Goal: Task Accomplishment & Management: Manage account settings

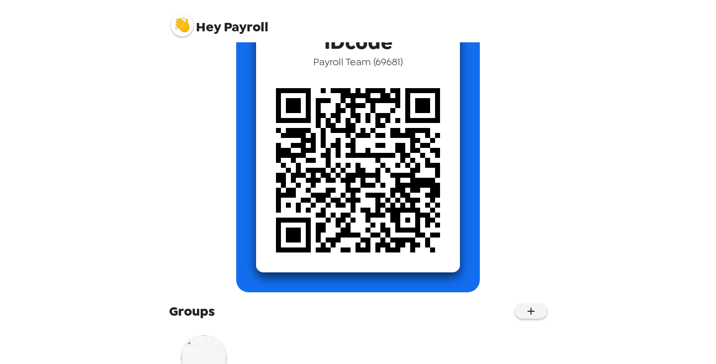
scroll to position [125, 0]
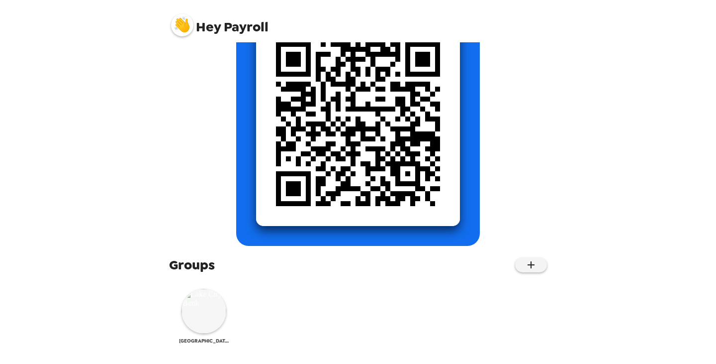
click at [210, 294] on img at bounding box center [204, 311] width 45 height 45
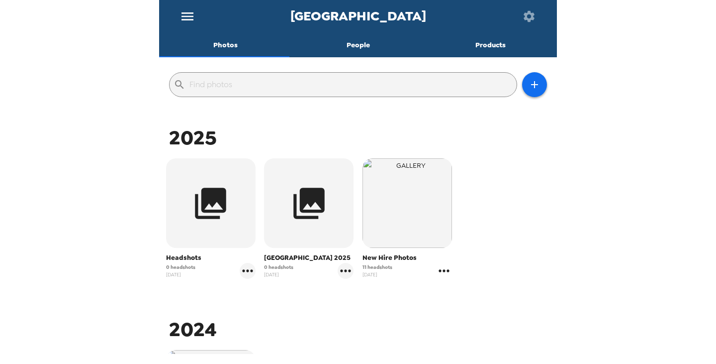
scroll to position [99, 0]
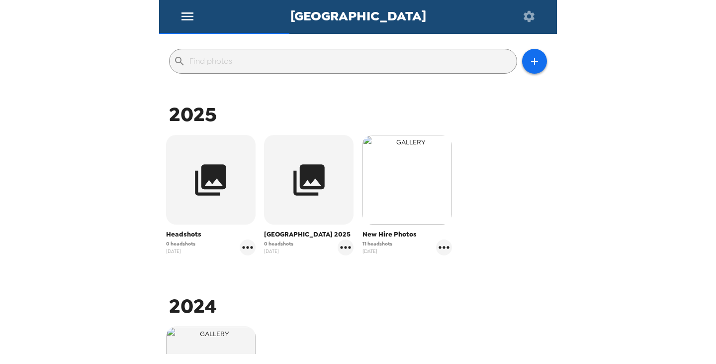
click at [402, 185] on img "button" at bounding box center [408, 180] width 90 height 90
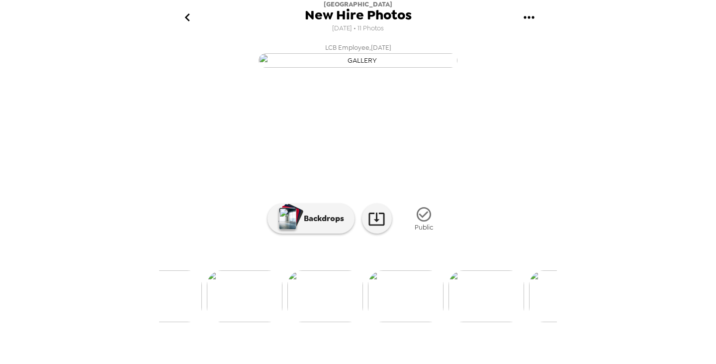
scroll to position [0, 155]
click at [283, 322] on img at bounding box center [284, 296] width 76 height 52
click at [324, 322] on img at bounding box center [323, 296] width 76 height 52
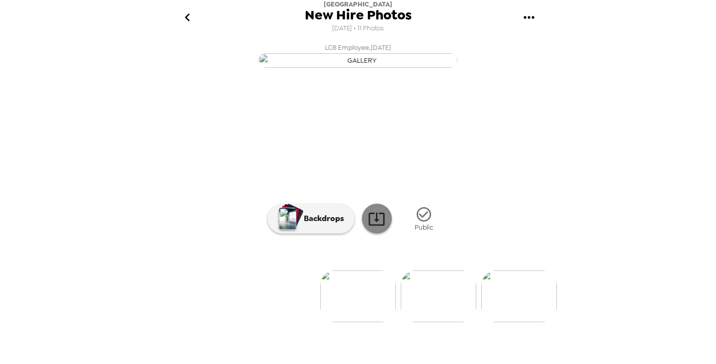
click at [377, 227] on icon at bounding box center [376, 218] width 17 height 17
click at [439, 322] on img at bounding box center [439, 296] width 76 height 52
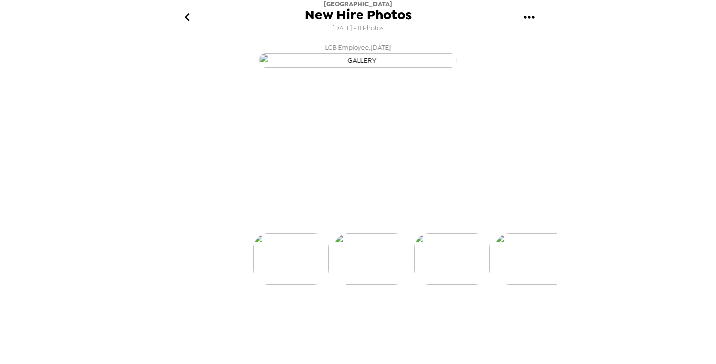
scroll to position [0, 80]
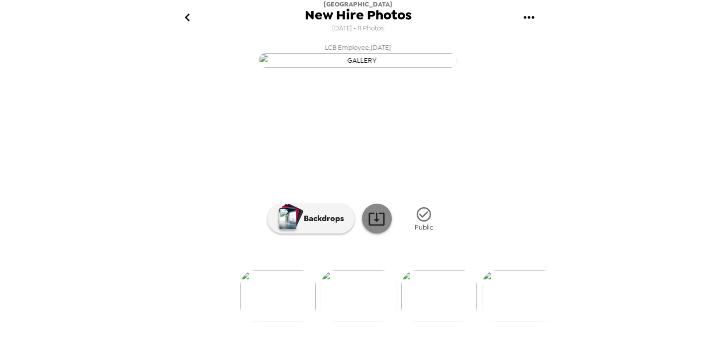
click at [372, 227] on icon at bounding box center [376, 218] width 17 height 17
click at [440, 322] on img at bounding box center [439, 296] width 76 height 52
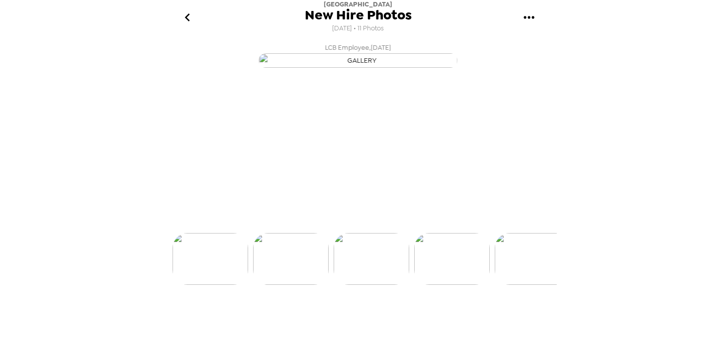
scroll to position [0, 161]
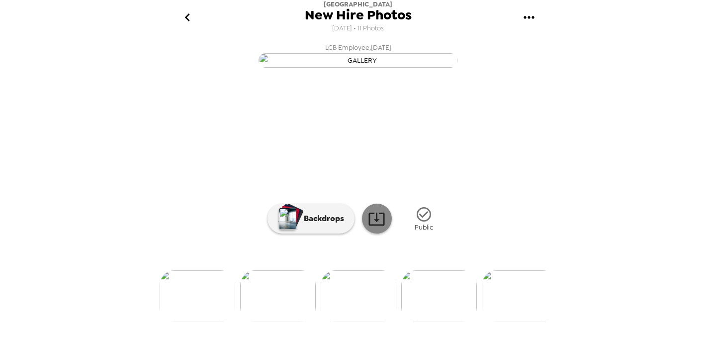
click at [376, 227] on icon at bounding box center [376, 218] width 17 height 17
click at [290, 322] on img at bounding box center [292, 296] width 76 height 52
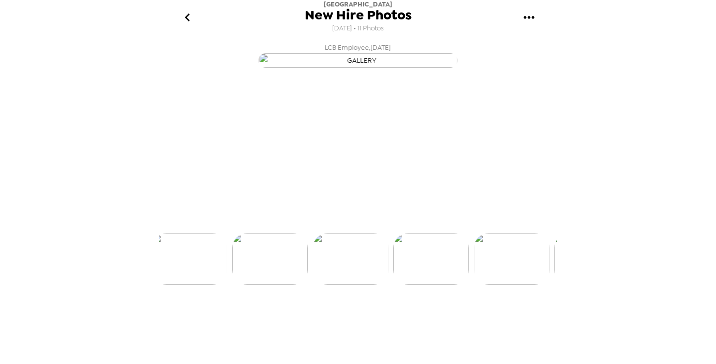
scroll to position [0, 401]
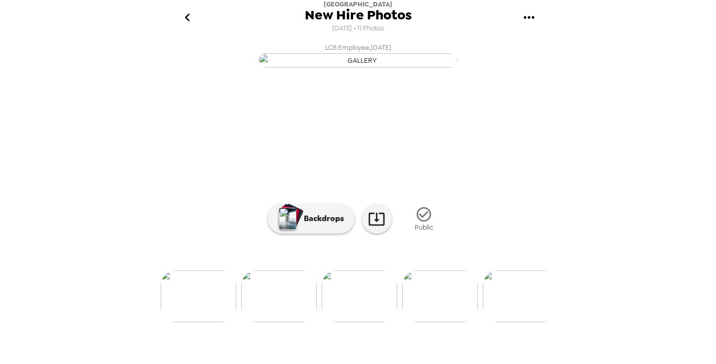
click at [510, 322] on img at bounding box center [521, 296] width 76 height 52
click at [214, 322] on img at bounding box center [200, 296] width 76 height 52
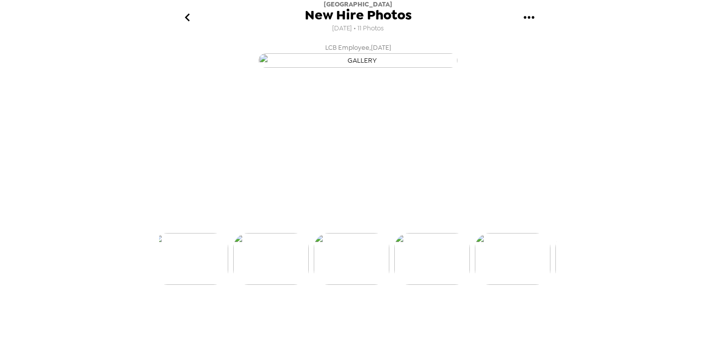
scroll to position [0, 401]
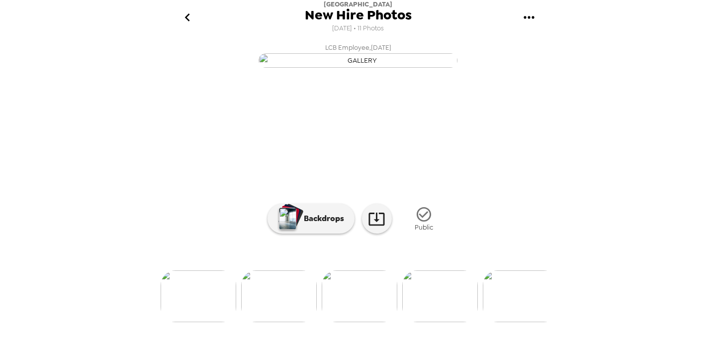
click at [188, 322] on img at bounding box center [199, 296] width 76 height 52
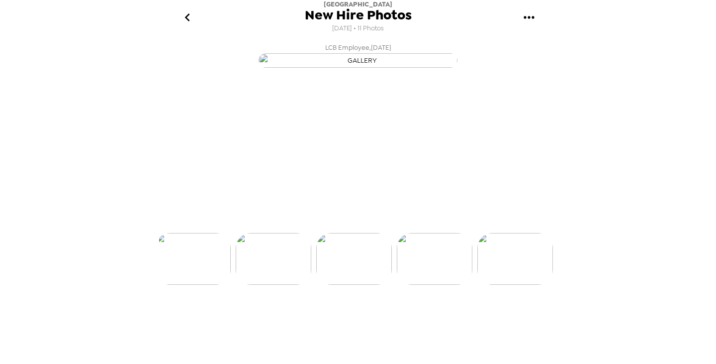
scroll to position [0, 241]
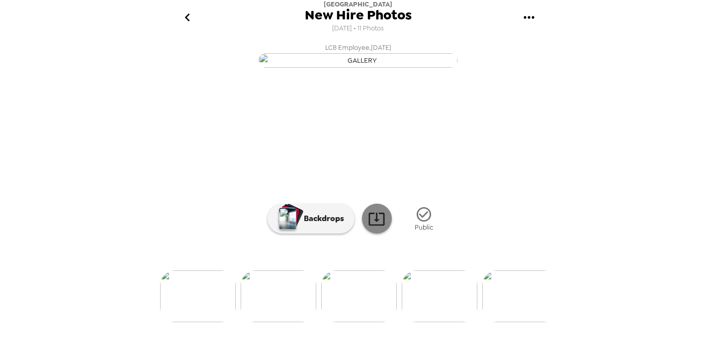
click at [378, 227] on icon at bounding box center [376, 218] width 17 height 17
click at [468, 317] on img at bounding box center [464, 296] width 76 height 52
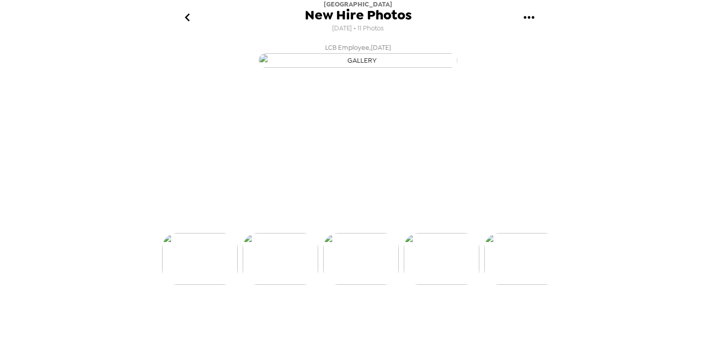
scroll to position [0, 562]
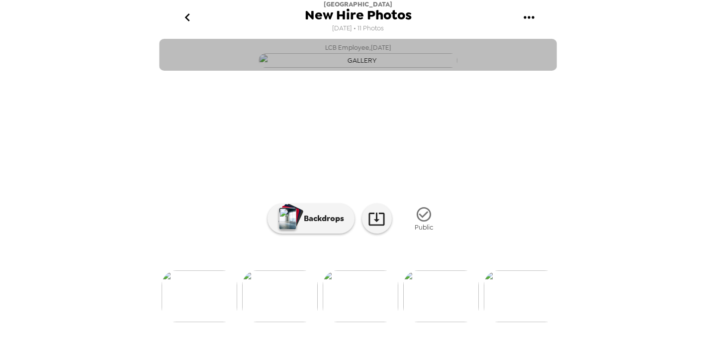
click at [360, 68] on img "button" at bounding box center [358, 60] width 199 height 14
drag, startPoint x: 361, startPoint y: 175, endPoint x: 345, endPoint y: 178, distance: 15.6
click at [340, 68] on img "button" at bounding box center [358, 60] width 199 height 14
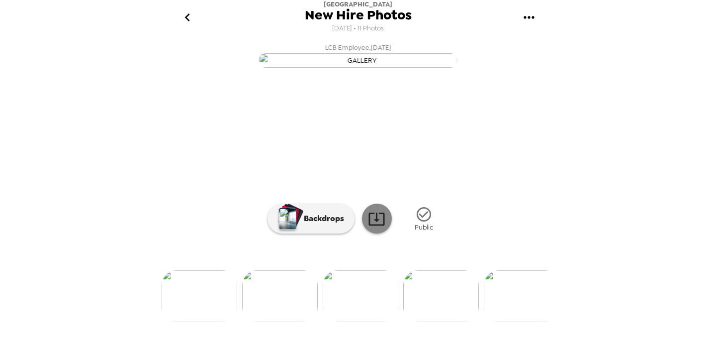
click at [379, 227] on icon at bounding box center [376, 218] width 17 height 17
click at [201, 322] on img at bounding box center [200, 296] width 76 height 52
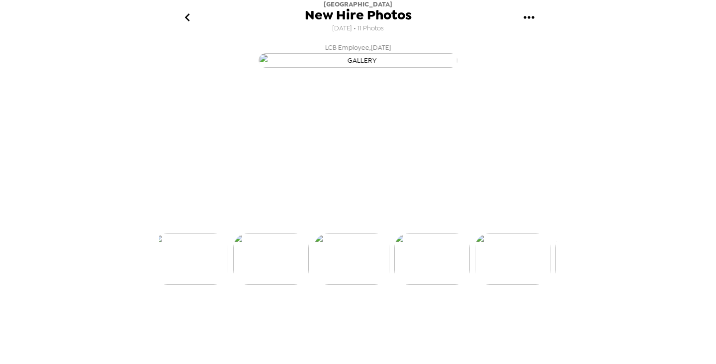
scroll to position [0, 401]
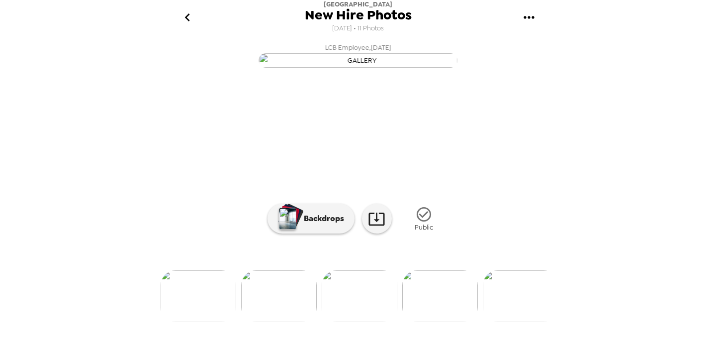
click at [350, 68] on img "button" at bounding box center [358, 60] width 199 height 14
drag, startPoint x: 350, startPoint y: 139, endPoint x: 347, endPoint y: 114, distance: 25.1
click at [347, 68] on img "button" at bounding box center [358, 60] width 199 height 14
click at [369, 225] on icon at bounding box center [377, 218] width 16 height 13
click at [449, 322] on img at bounding box center [440, 296] width 76 height 52
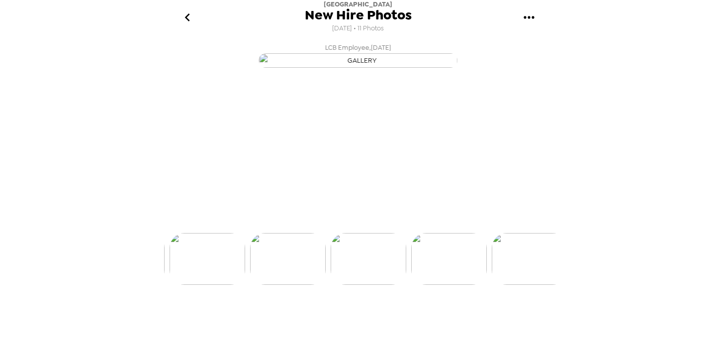
scroll to position [0, 482]
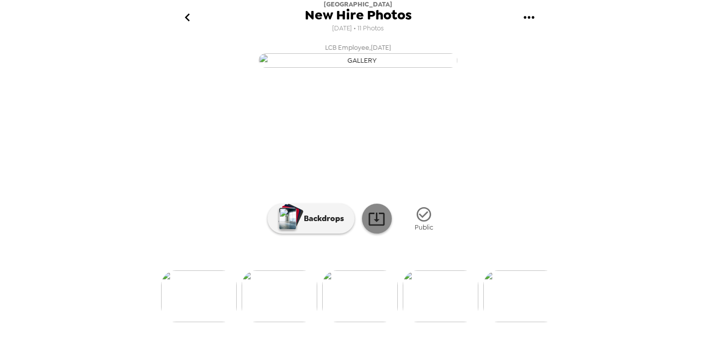
drag, startPoint x: 369, startPoint y: 166, endPoint x: 371, endPoint y: 291, distance: 124.9
click at [371, 227] on icon at bounding box center [376, 218] width 17 height 17
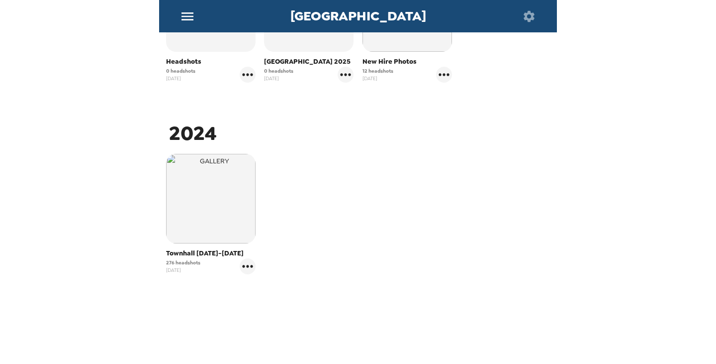
scroll to position [222, 0]
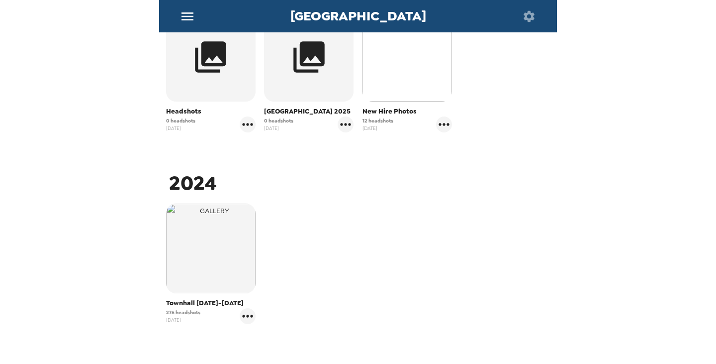
click at [390, 71] on img "button" at bounding box center [408, 57] width 90 height 90
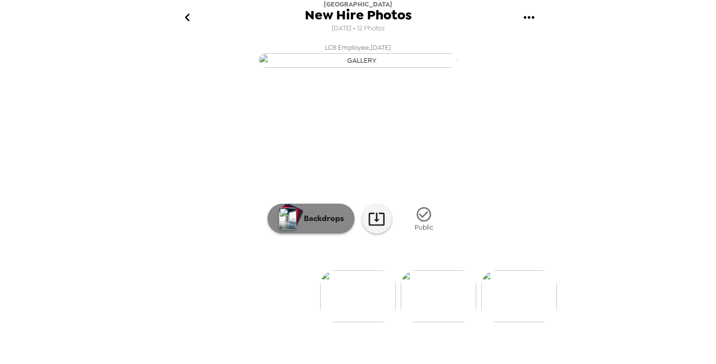
scroll to position [24, 0]
click at [348, 68] on img "button" at bounding box center [358, 60] width 199 height 14
drag, startPoint x: 351, startPoint y: 157, endPoint x: 338, endPoint y: 166, distance: 15.6
click at [337, 68] on img "button" at bounding box center [358, 60] width 199 height 14
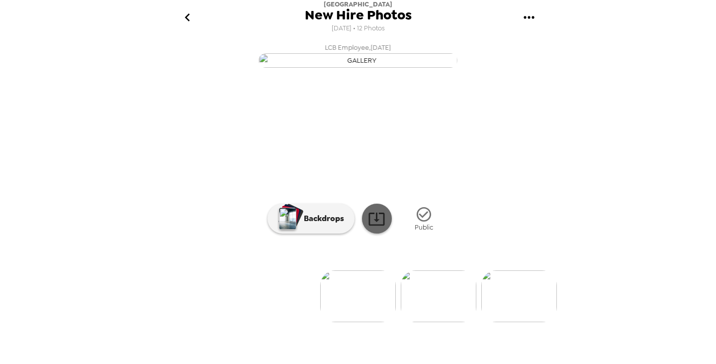
click at [378, 225] on icon at bounding box center [377, 218] width 16 height 13
click at [597, 77] on div "[GEOGRAPHIC_DATA] New Hire Photos [DATE] • 12 Photos LCB Employee , [DATE] LCB …" at bounding box center [358, 182] width 716 height 364
